Goal: Task Accomplishment & Management: Manage account settings

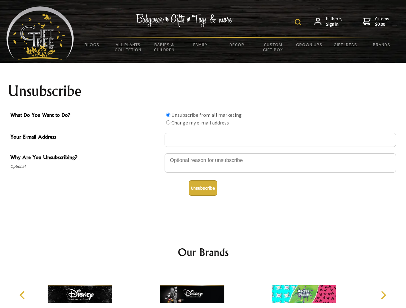
click at [299, 22] on img at bounding box center [297, 22] width 6 height 6
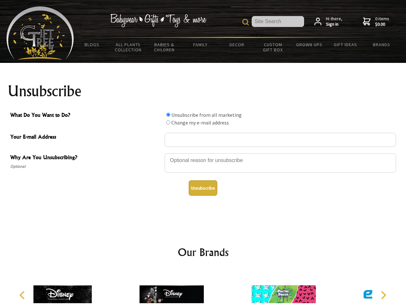
click at [203, 153] on div at bounding box center [279, 164] width 231 height 22
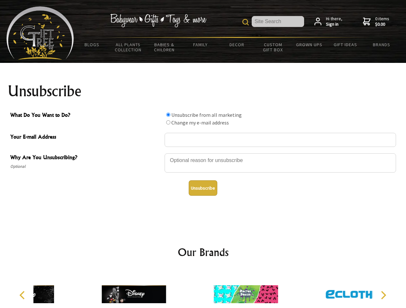
click at [168, 115] on input "What Do You Want to Do?" at bounding box center [168, 115] width 4 height 4
click at [168, 122] on input "What Do You Want to Do?" at bounding box center [168, 122] width 4 height 4
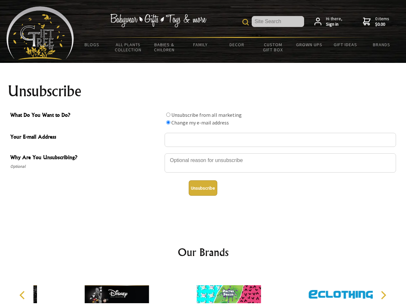
radio input "true"
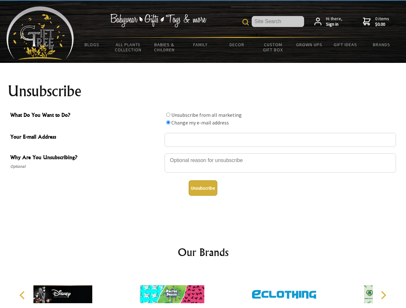
click at [203, 188] on button "Unsubscribe" at bounding box center [202, 187] width 29 height 15
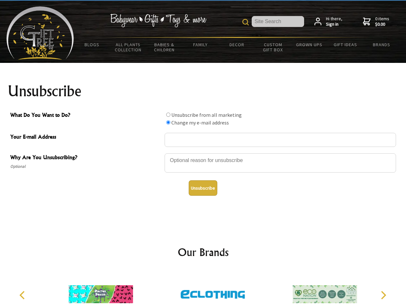
click at [23, 295] on icon "Previous" at bounding box center [23, 295] width 8 height 8
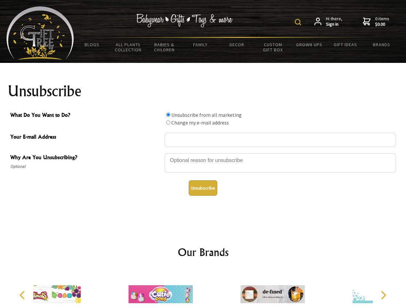
click at [299, 22] on img at bounding box center [297, 22] width 6 height 6
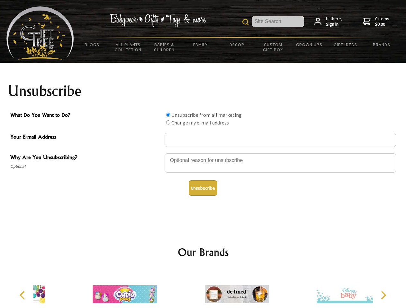
click at [203, 153] on div at bounding box center [279, 164] width 231 height 22
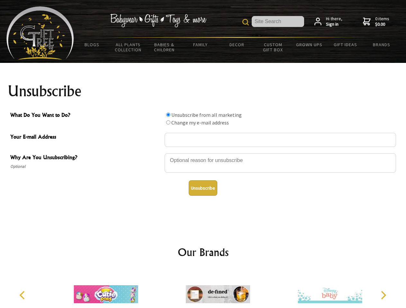
click at [168, 115] on input "What Do You Want to Do?" at bounding box center [168, 115] width 4 height 4
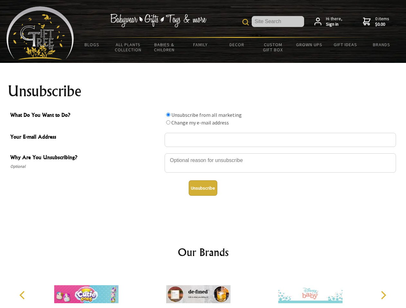
click at [168, 122] on input "What Do You Want to Do?" at bounding box center [168, 122] width 4 height 4
radio input "true"
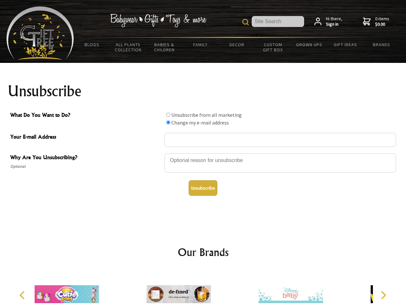
click at [203, 188] on button "Unsubscribe" at bounding box center [202, 187] width 29 height 15
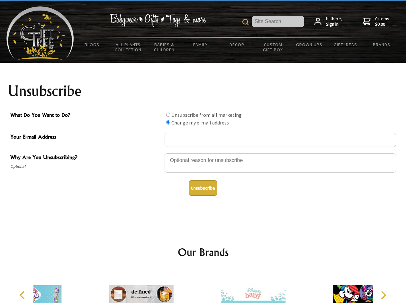
click at [23, 295] on icon "Previous" at bounding box center [23, 295] width 8 height 8
click at [383, 295] on icon "Next" at bounding box center [382, 295] width 8 height 8
